Goal: Transaction & Acquisition: Register for event/course

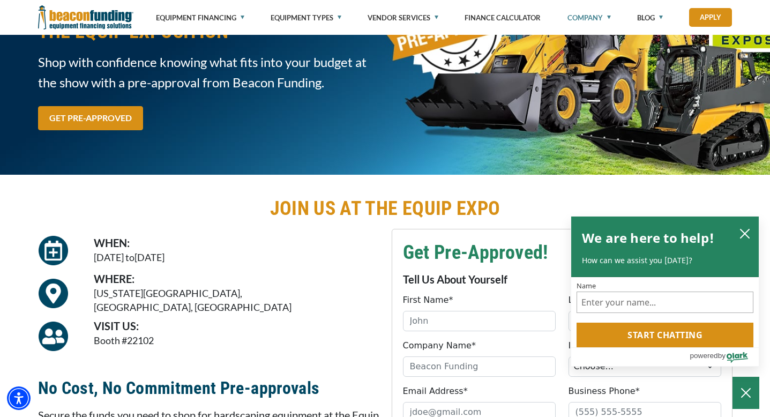
scroll to position [116, 0]
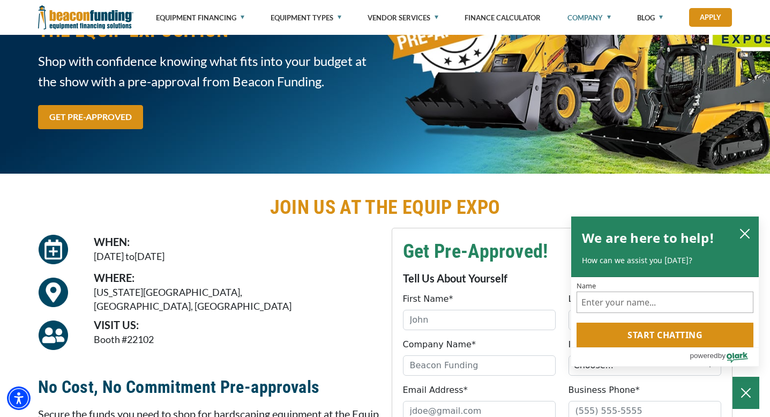
click at [372, 307] on td "WHERE: [US_STATE][GEOGRAPHIC_DATA], [GEOGRAPHIC_DATA], [GEOGRAPHIC_DATA]" at bounding box center [234, 291] width 282 height 43
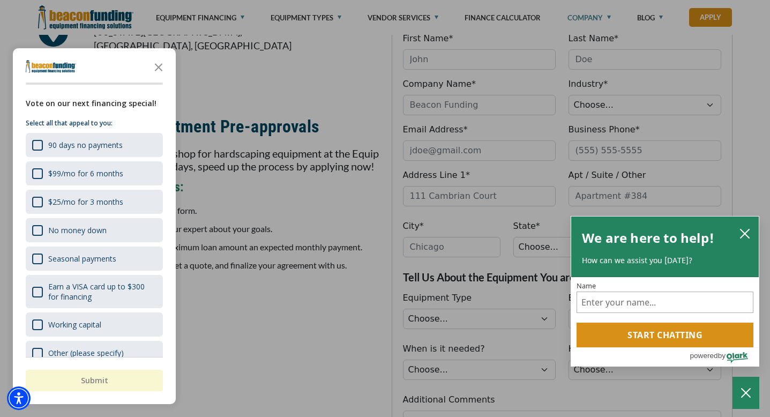
scroll to position [375, 0]
click at [157, 67] on icon "Close the survey" at bounding box center [158, 66] width 21 height 21
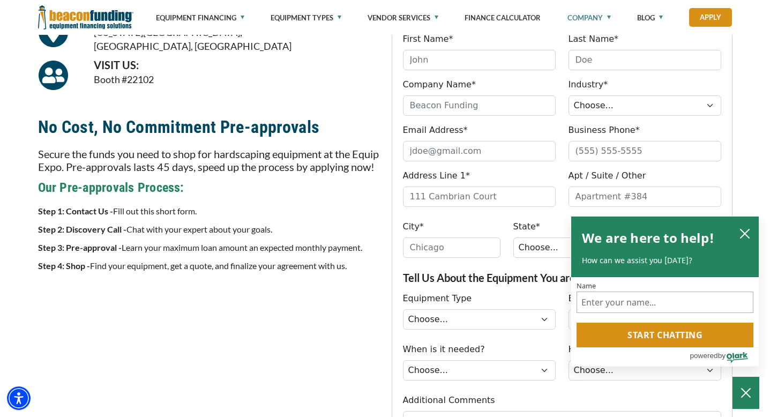
click at [133, 159] on p "Secure the funds you need to shop for hardscaping equipment at the Equip Expo. …" at bounding box center [208, 160] width 341 height 26
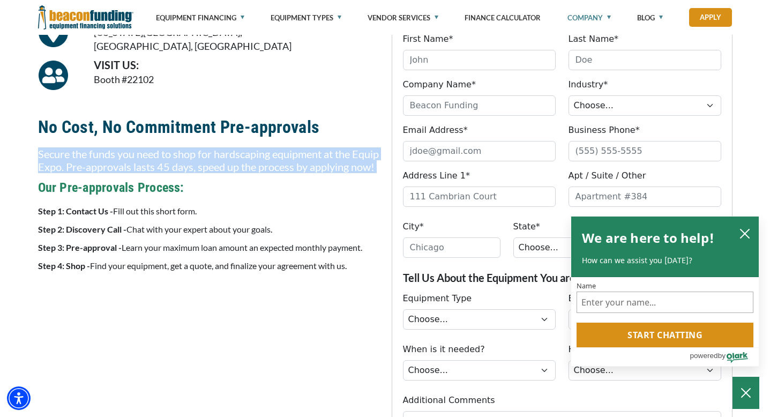
click at [133, 159] on p "Secure the funds you need to shop for hardscaping equipment at the Equip Expo. …" at bounding box center [208, 160] width 341 height 26
click at [189, 157] on p "Secure the funds you need to shop for hardscaping equipment at the Equip Expo. …" at bounding box center [208, 160] width 341 height 26
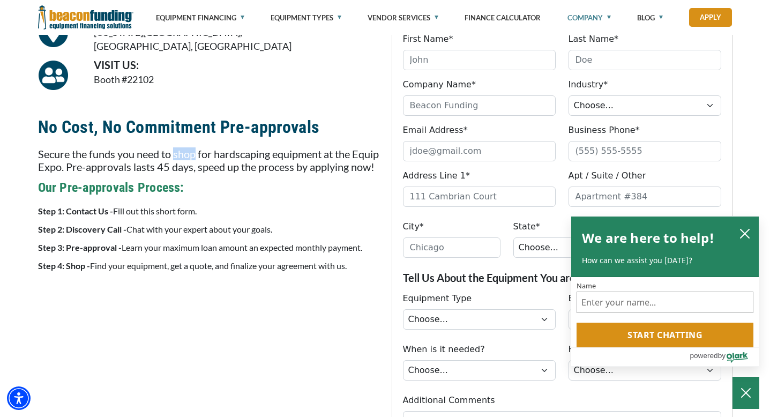
click at [189, 157] on p "Secure the funds you need to shop for hardscaping equipment at the Equip Expo. …" at bounding box center [208, 160] width 341 height 26
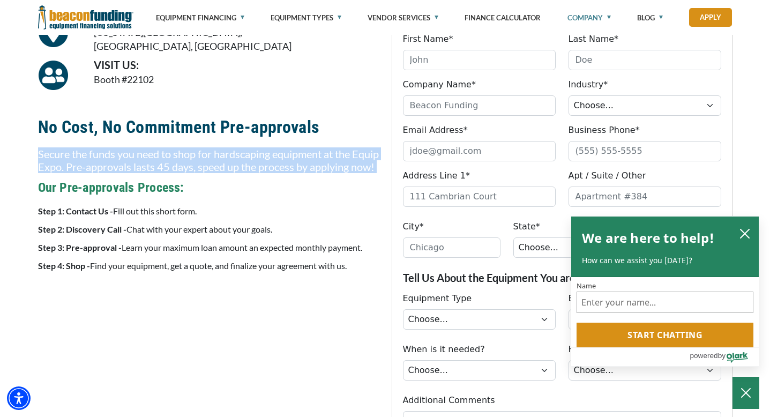
click at [189, 157] on p "Secure the funds you need to shop for hardscaping equipment at the Equip Expo. …" at bounding box center [208, 160] width 341 height 26
click at [199, 159] on p "Secure the funds you need to shop for hardscaping equipment at the Equip Expo. …" at bounding box center [208, 160] width 341 height 26
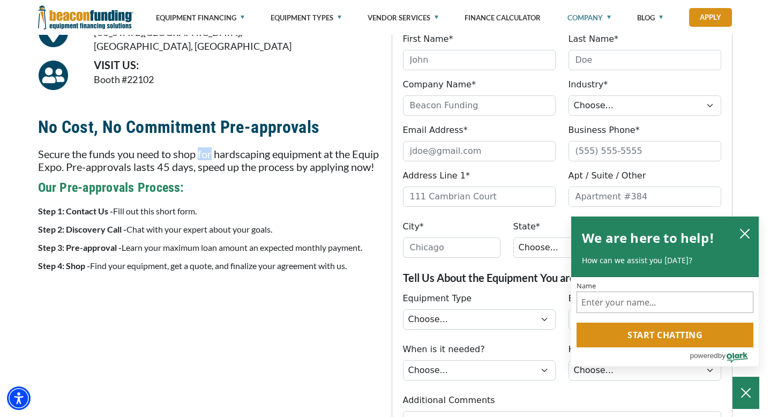
click at [199, 159] on p "Secure the funds you need to shop for hardscaping equipment at the Equip Expo. …" at bounding box center [208, 160] width 341 height 26
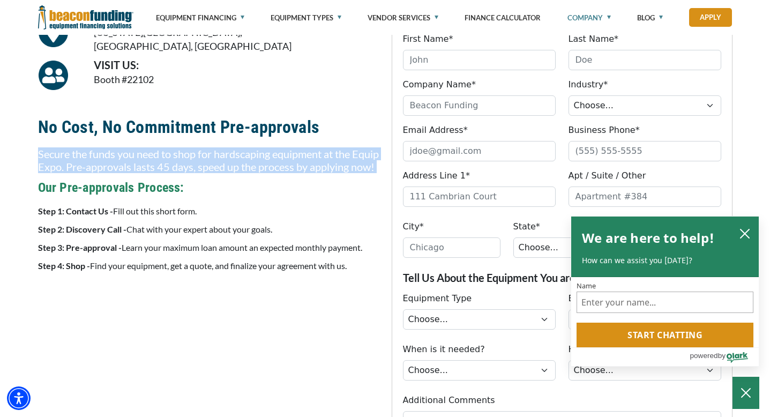
click at [199, 159] on p "Secure the funds you need to shop for hardscaping equipment at the Equip Expo. …" at bounding box center [208, 160] width 341 height 26
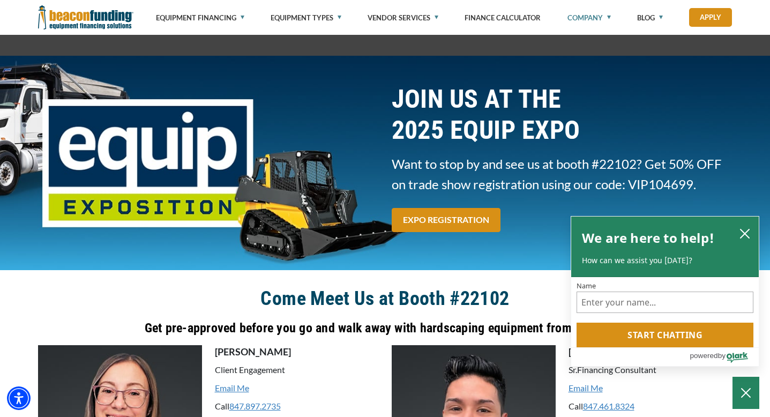
scroll to position [1282, 0]
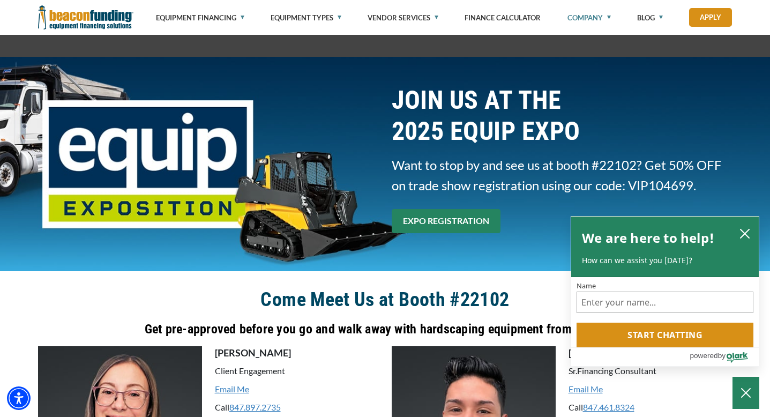
click at [439, 212] on link "EXPO REGISTRATION" at bounding box center [445, 221] width 109 height 24
